Goal: Find specific page/section: Find specific page/section

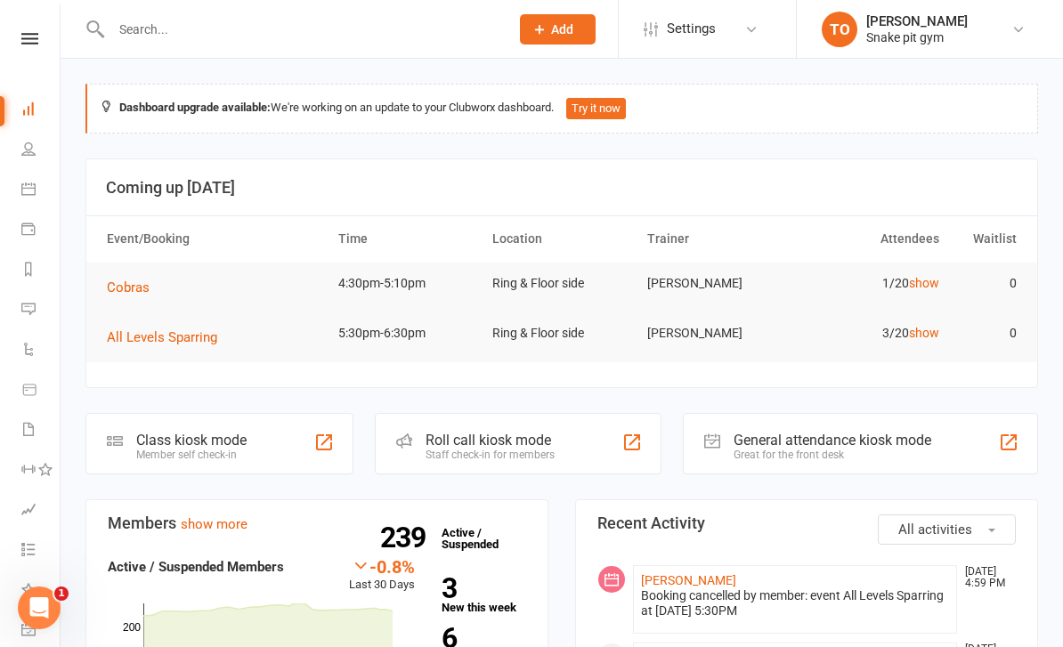
click at [16, 178] on li "Calendar" at bounding box center [30, 191] width 60 height 40
click at [31, 197] on link "Calendar" at bounding box center [41, 191] width 40 height 40
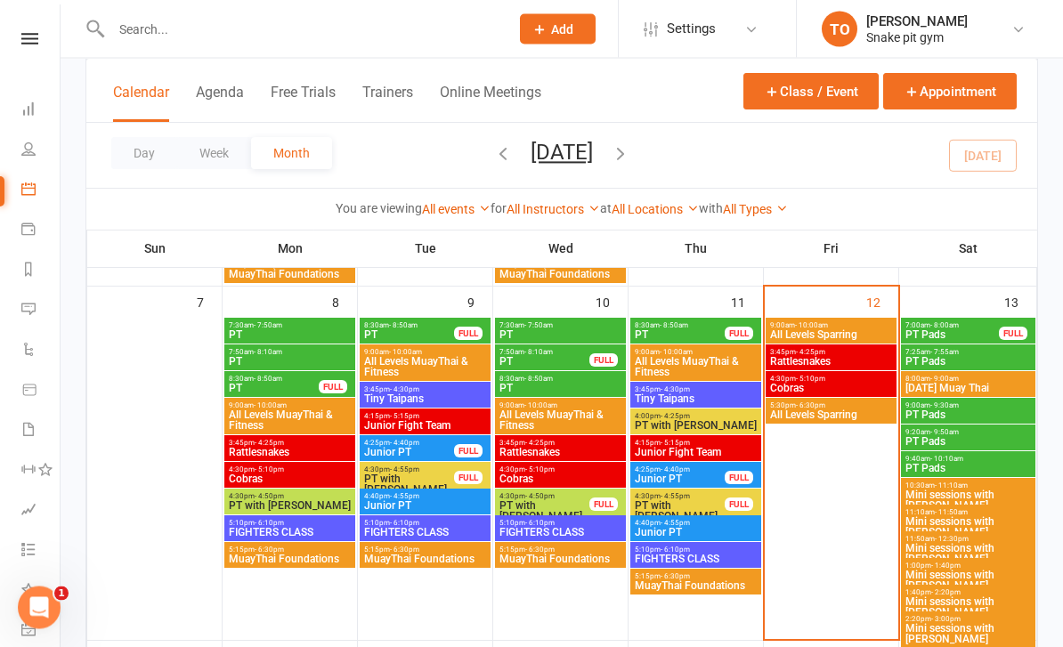
scroll to position [403, 0]
click at [832, 368] on div "3:45pm - 4:25pm Rattlesnakes" at bounding box center [831, 358] width 131 height 26
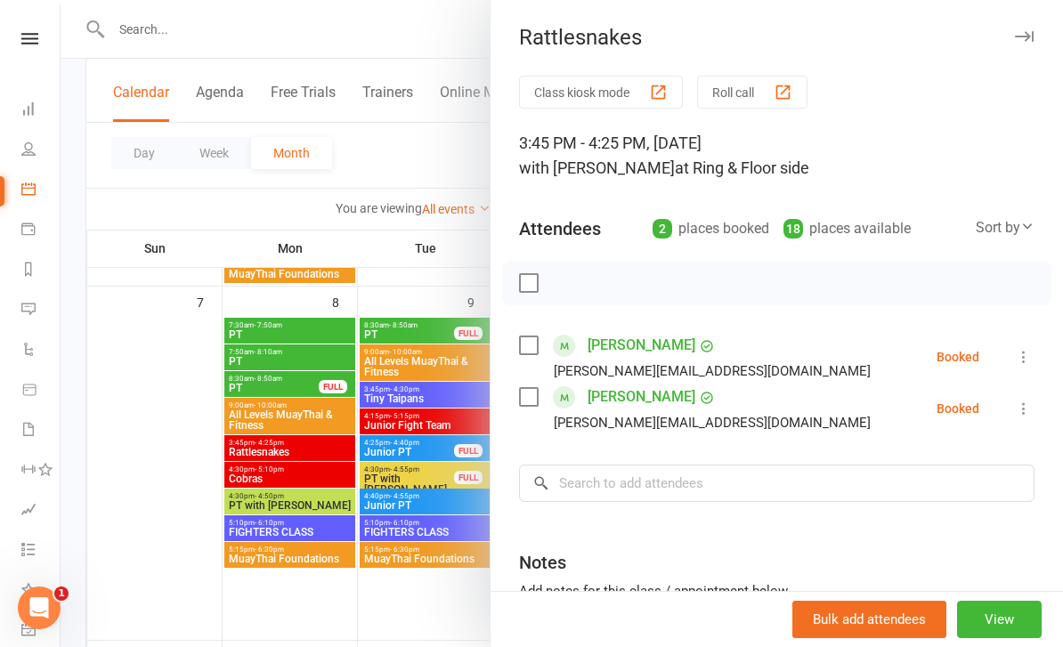
click at [404, 595] on div at bounding box center [562, 323] width 1003 height 647
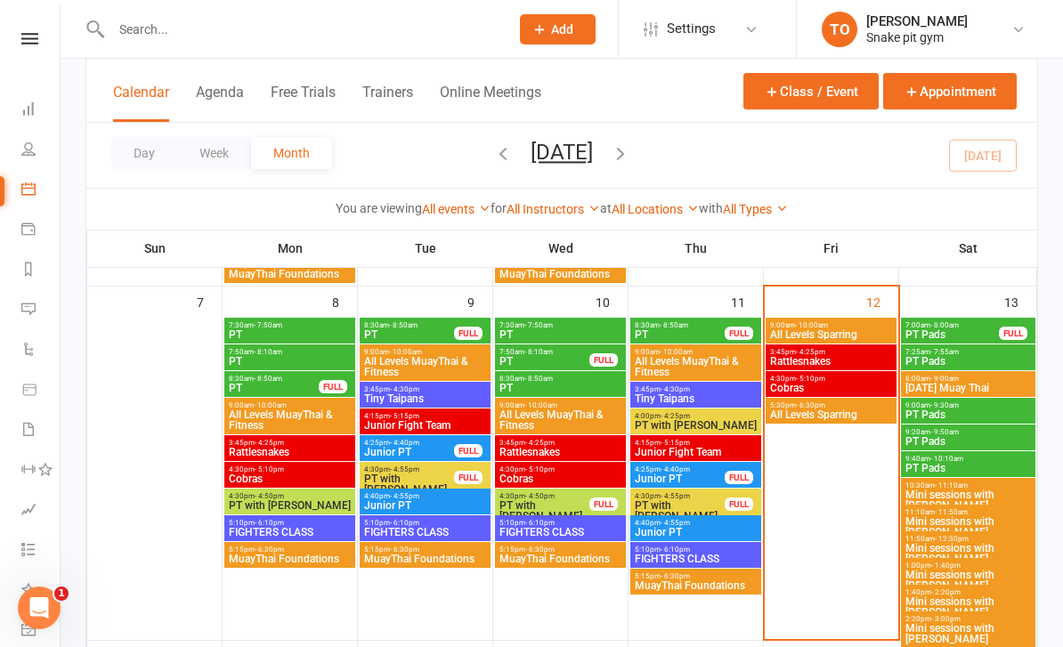
click at [423, 423] on span "Junior Fight Team" at bounding box center [425, 425] width 124 height 11
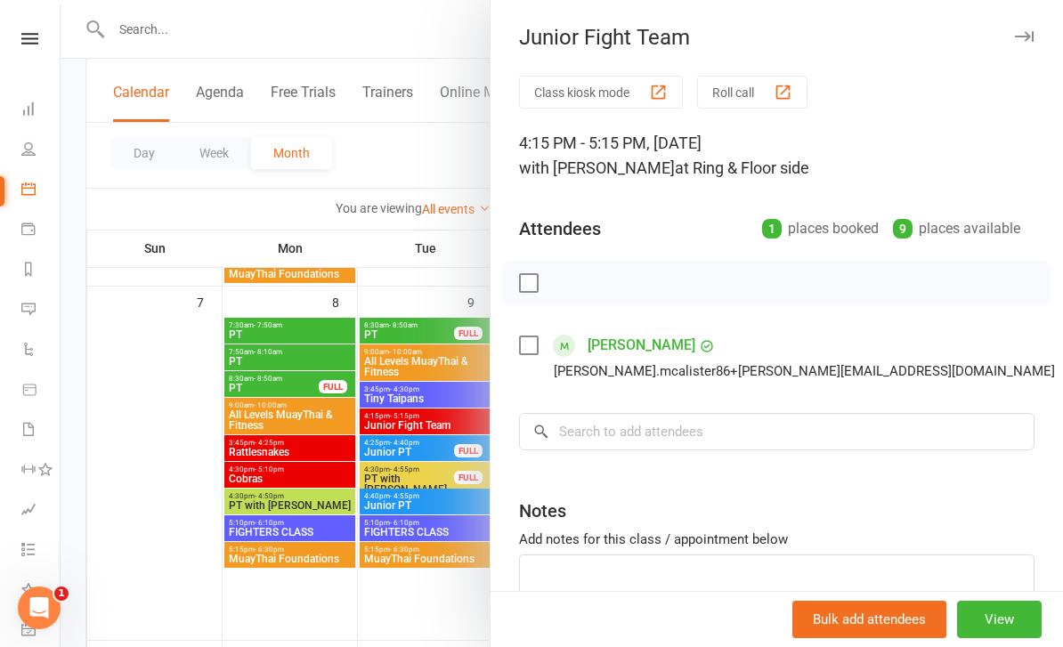
click at [148, 390] on div at bounding box center [562, 323] width 1003 height 647
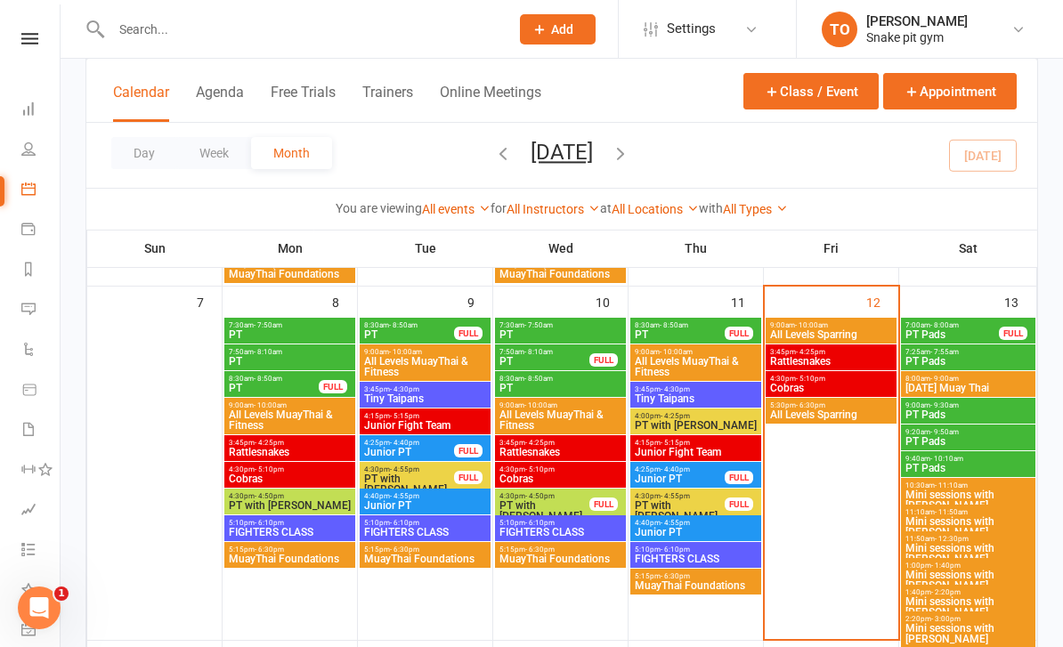
click at [673, 447] on span "Junior Fight Team" at bounding box center [696, 452] width 124 height 11
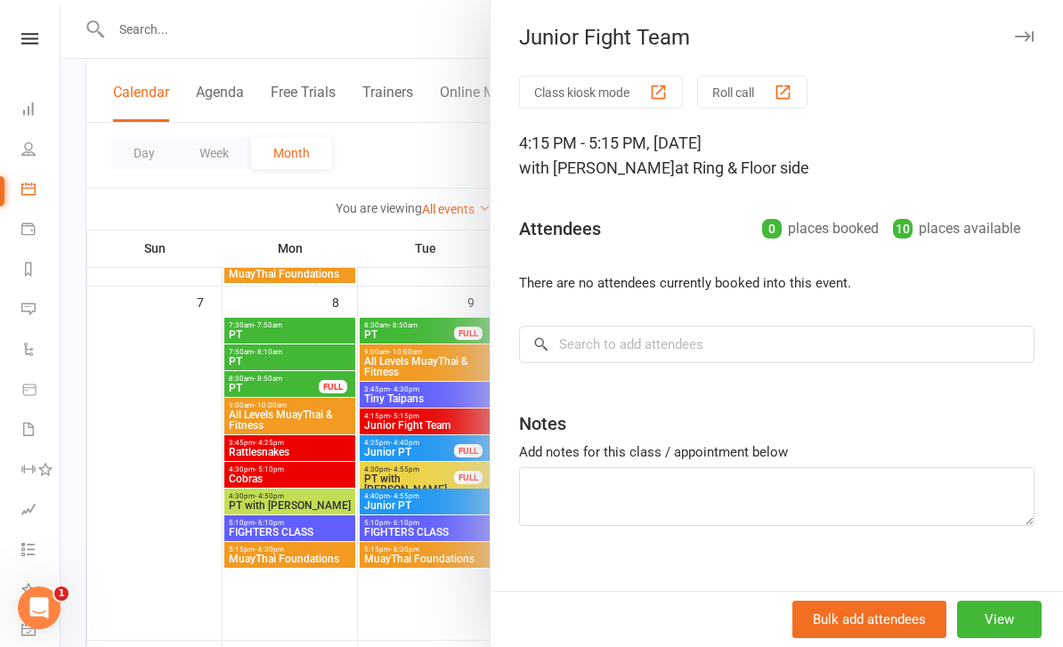
click at [142, 358] on div at bounding box center [562, 323] width 1003 height 647
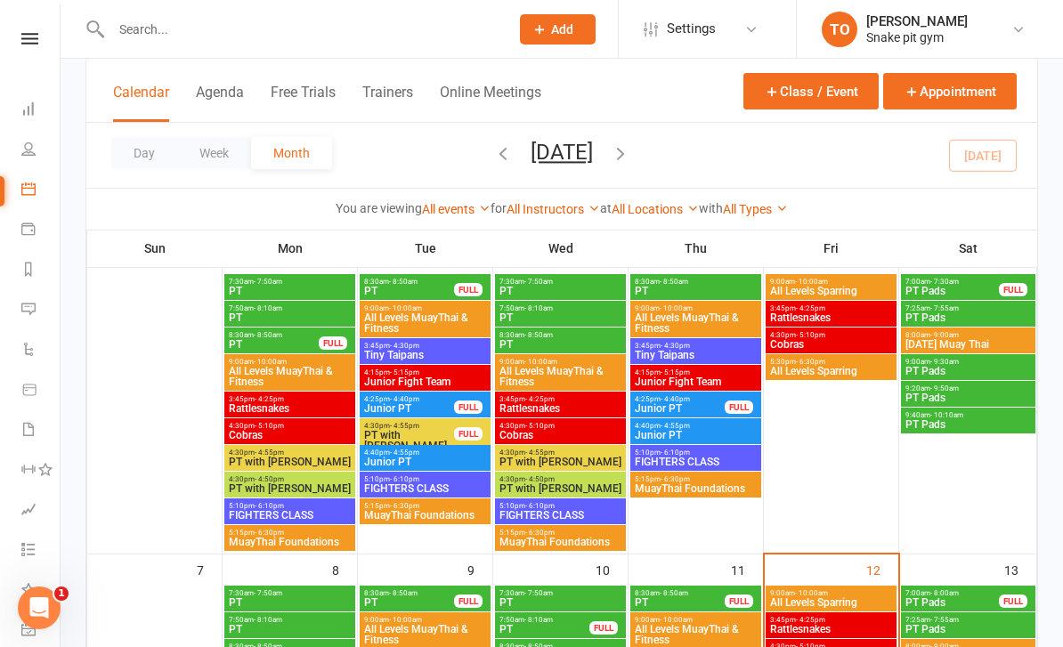
scroll to position [134, 0]
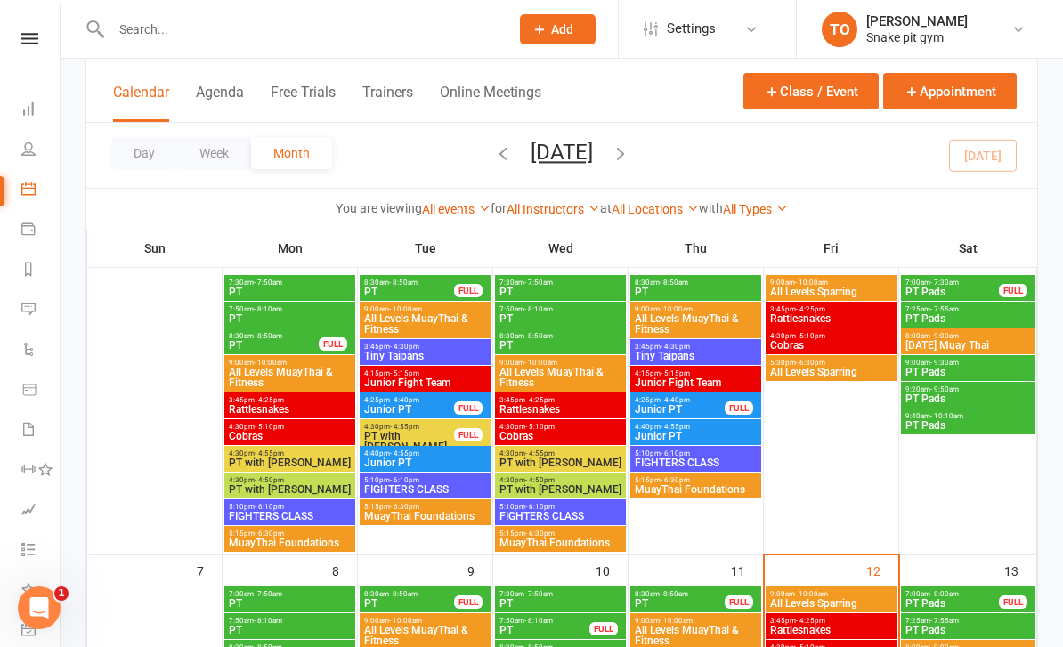
click at [114, 27] on input "text" at bounding box center [301, 29] width 391 height 25
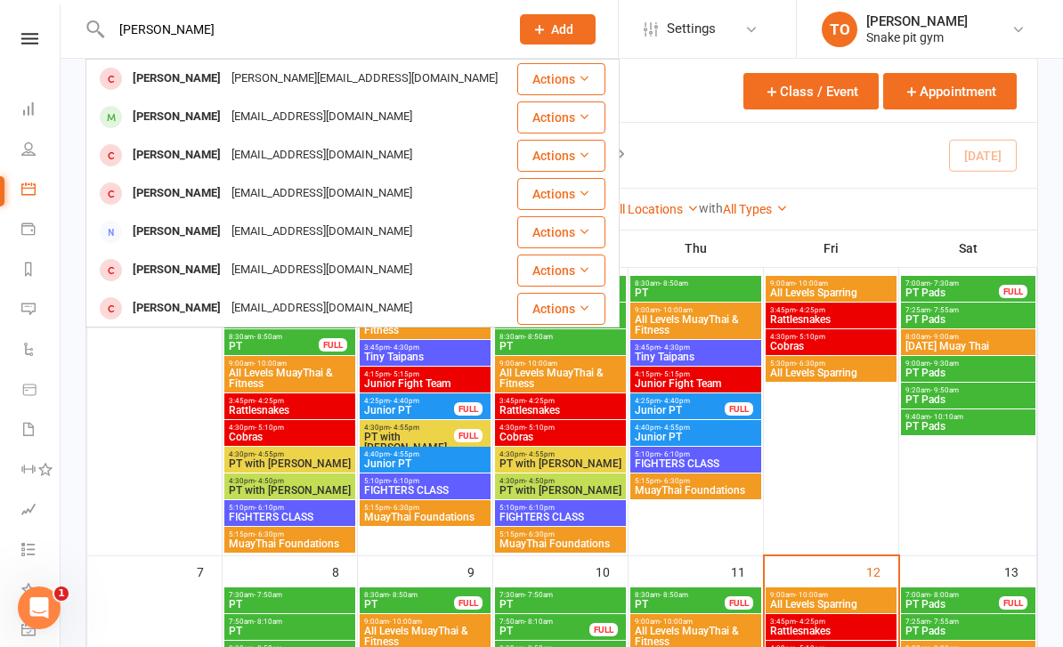
type input "[PERSON_NAME]"
click at [162, 155] on div "[PERSON_NAME]" at bounding box center [176, 155] width 99 height 26
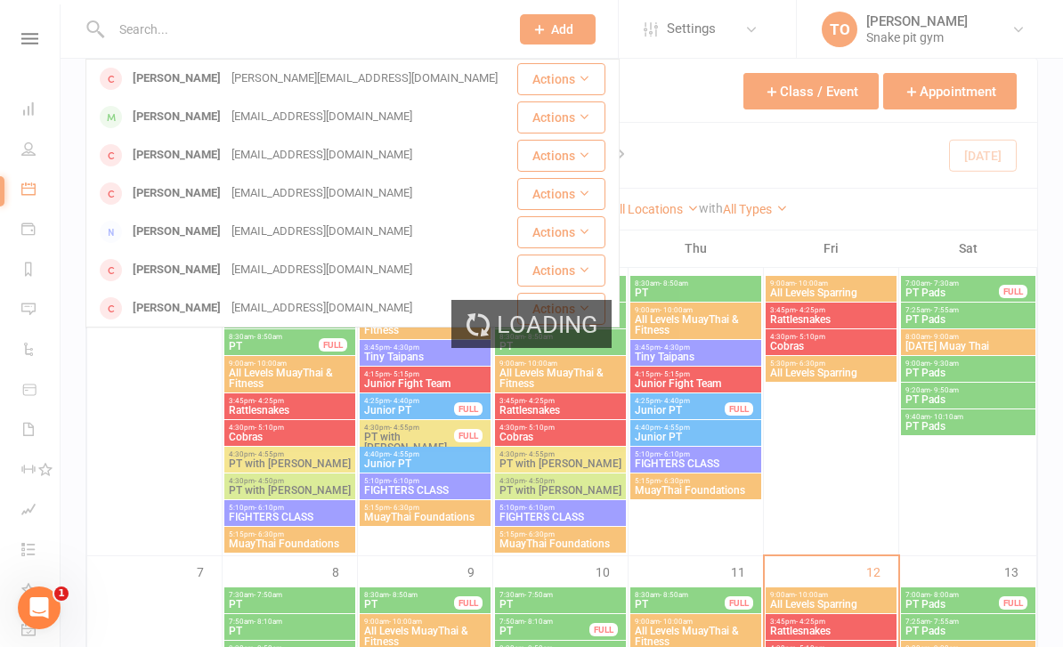
scroll to position [134, 0]
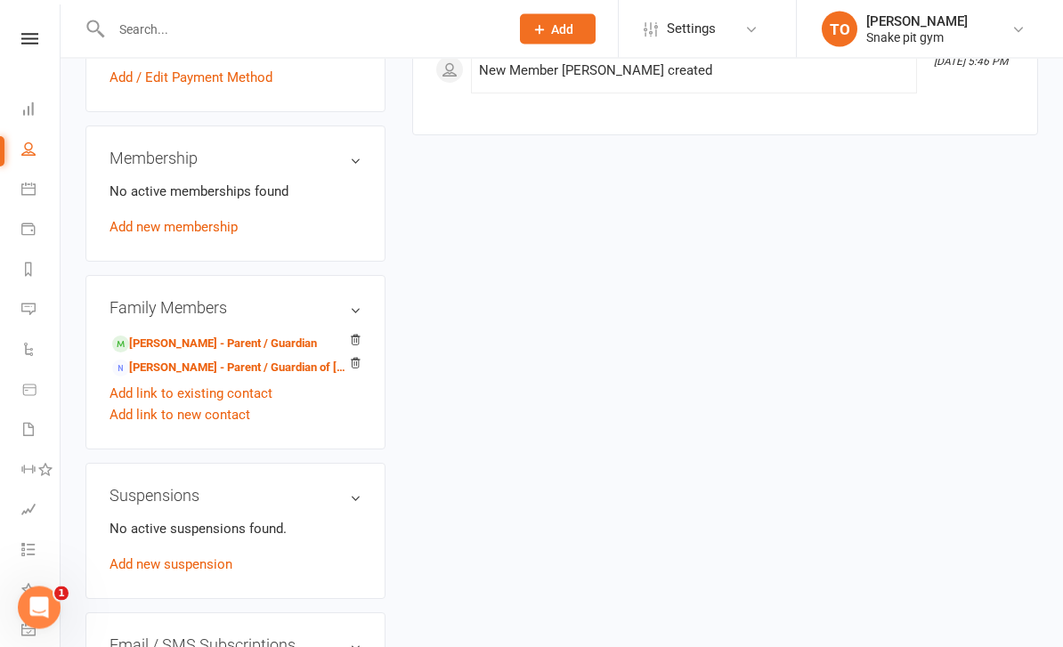
scroll to position [653, 0]
click at [138, 343] on div "Family Members [PERSON_NAME] - Parent / Guardian [PERSON_NAME] - Parent / Guard…" at bounding box center [235, 364] width 300 height 175
click at [149, 354] on link "[PERSON_NAME] - Parent / Guardian" at bounding box center [214, 346] width 205 height 19
